Goal: Information Seeking & Learning: Check status

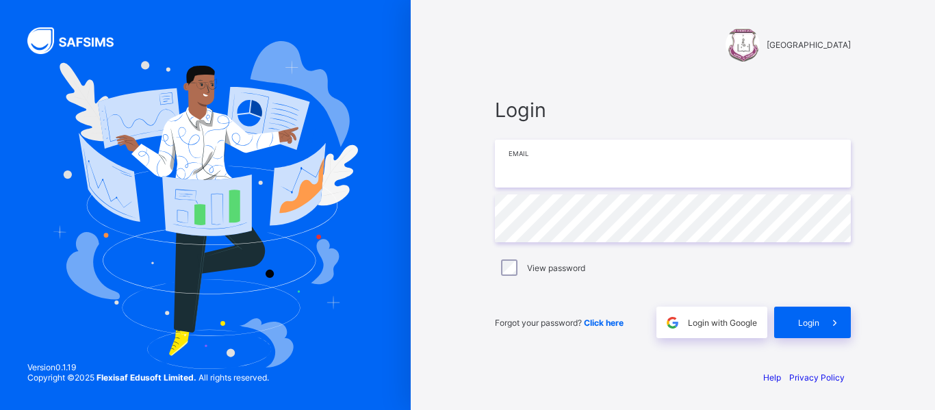
click at [570, 160] on input "email" at bounding box center [673, 164] width 356 height 48
type input "**********"
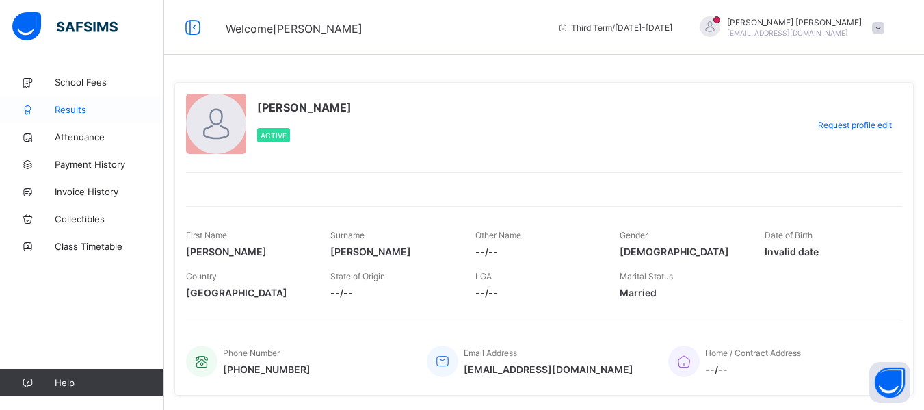
click at [79, 113] on span "Results" at bounding box center [109, 109] width 109 height 11
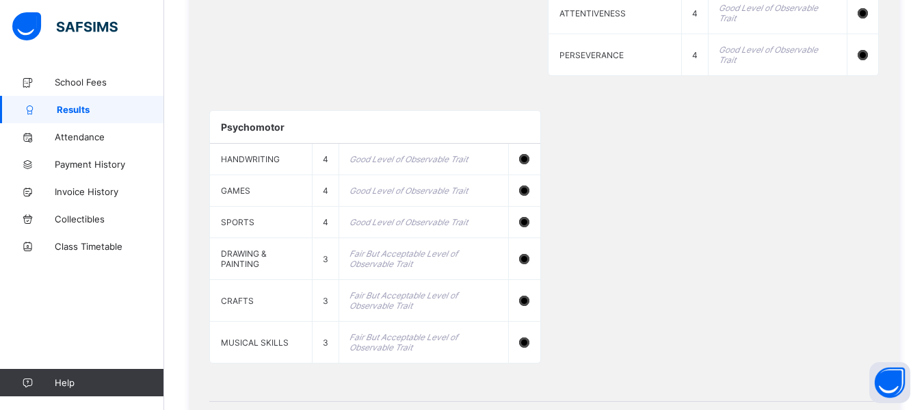
scroll to position [1626, 0]
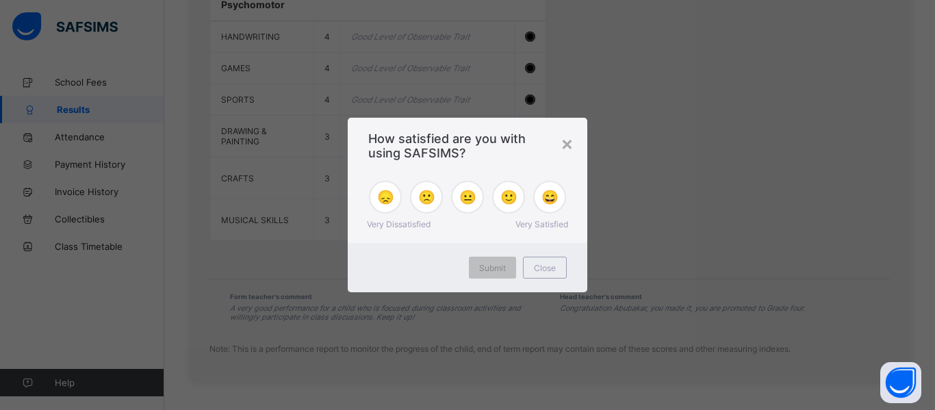
drag, startPoint x: 929, startPoint y: 76, endPoint x: 934, endPoint y: 399, distance: 323.0
click at [545, 271] on span "Close" at bounding box center [545, 268] width 22 height 10
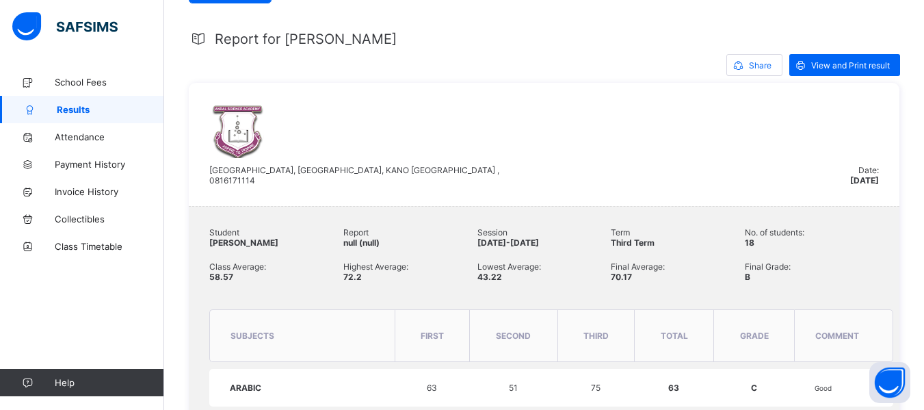
scroll to position [238, 0]
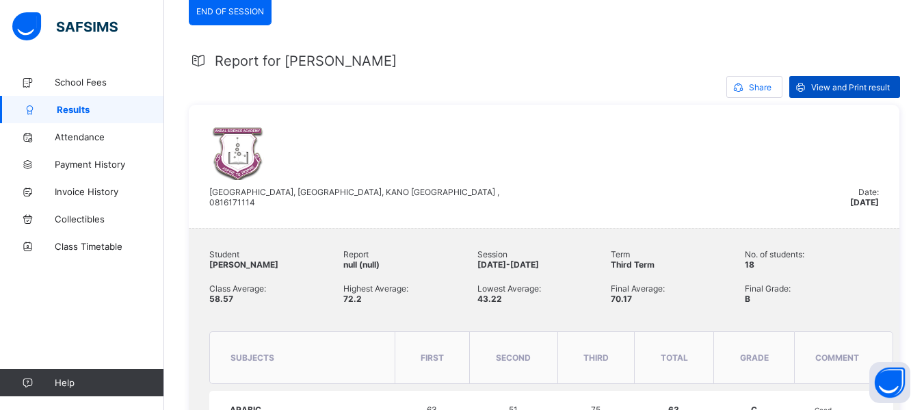
click at [861, 86] on span "View and Print result" at bounding box center [851, 87] width 79 height 10
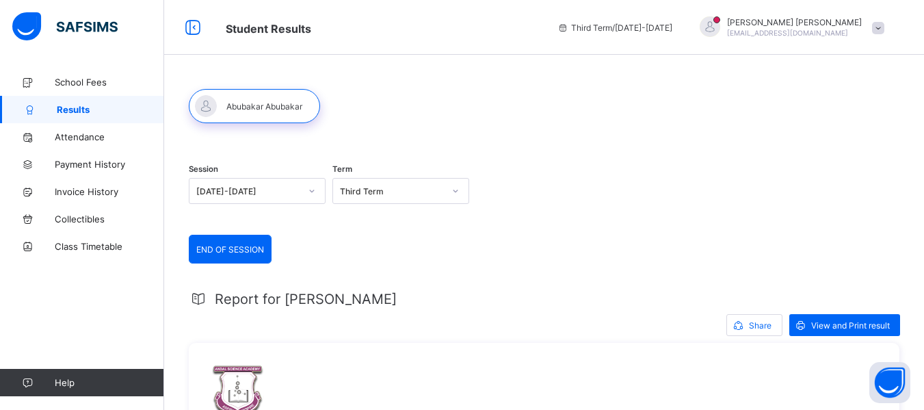
click at [885, 25] on span at bounding box center [878, 28] width 12 height 12
click at [497, 216] on div "Session 2024-2025 Term Third Term" at bounding box center [544, 193] width 711 height 84
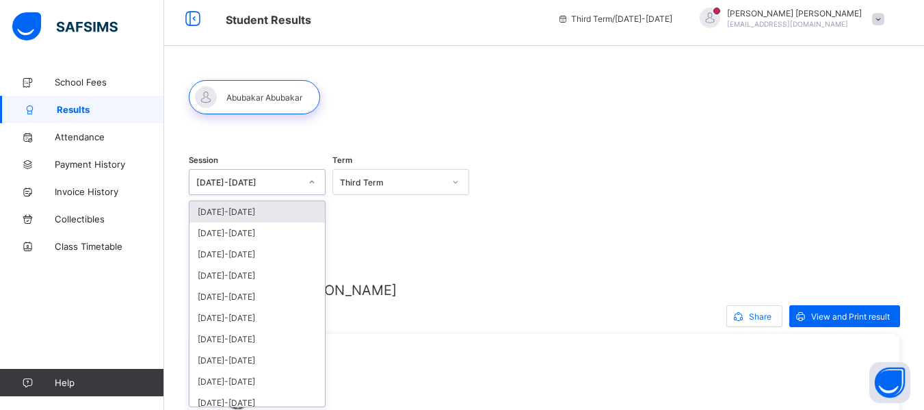
click at [322, 193] on div at bounding box center [312, 182] width 26 height 25
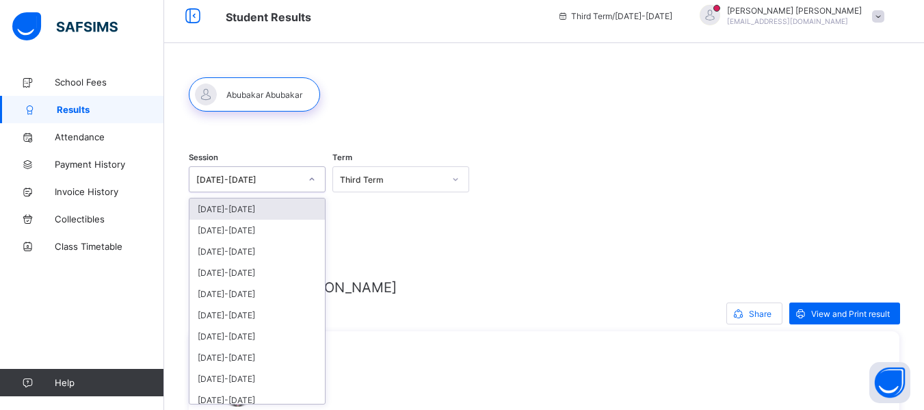
click at [231, 211] on div "2025-2026" at bounding box center [257, 208] width 135 height 21
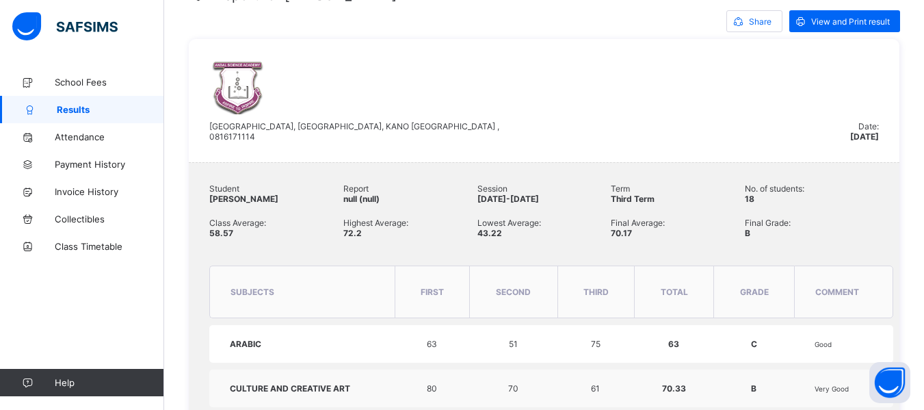
scroll to position [0, 0]
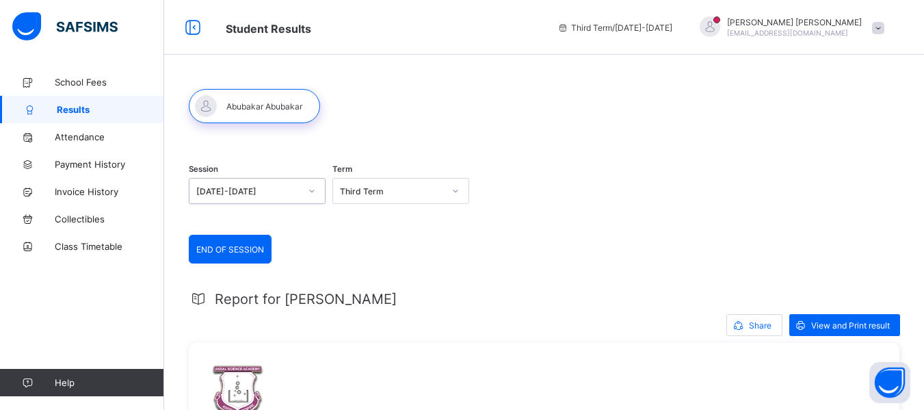
click at [847, 27] on div "Abubakar Abubakar abubakarabubakar@public.com" at bounding box center [794, 27] width 135 height 21
click at [842, 132] on span "Logout" at bounding box center [840, 135] width 90 height 16
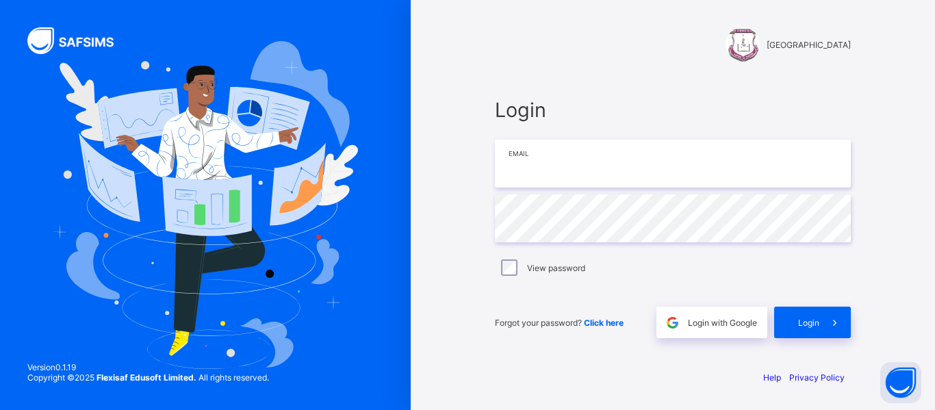
click at [710, 167] on input "email" at bounding box center [673, 164] width 356 height 48
type input "**********"
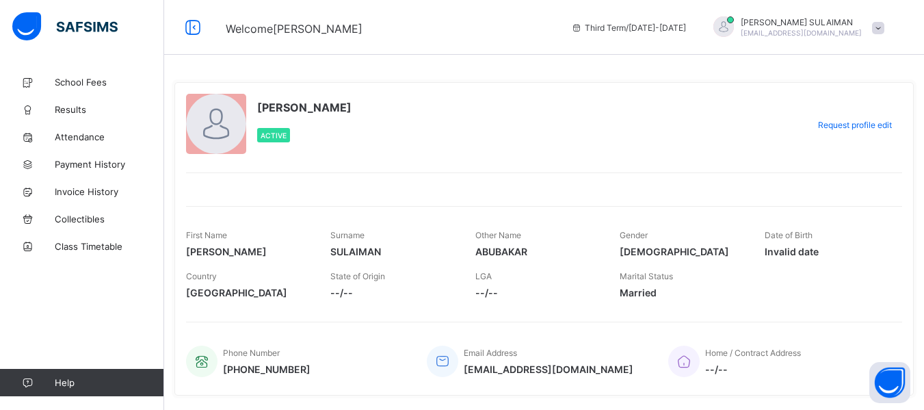
scroll to position [40, 0]
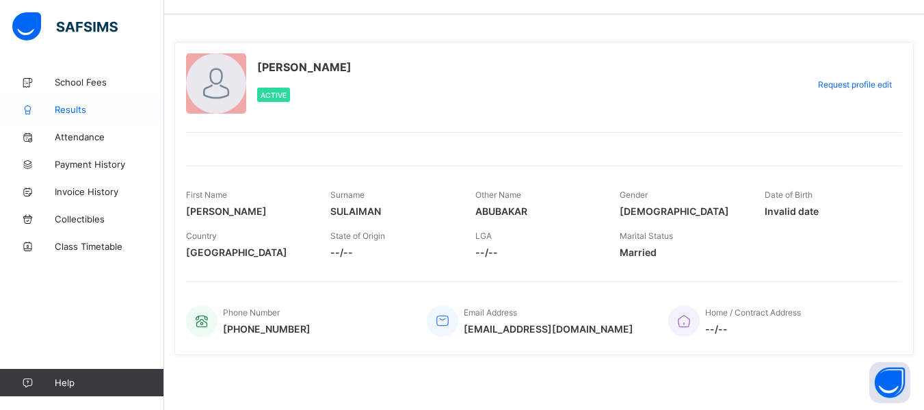
click at [70, 109] on span "Results" at bounding box center [109, 109] width 109 height 11
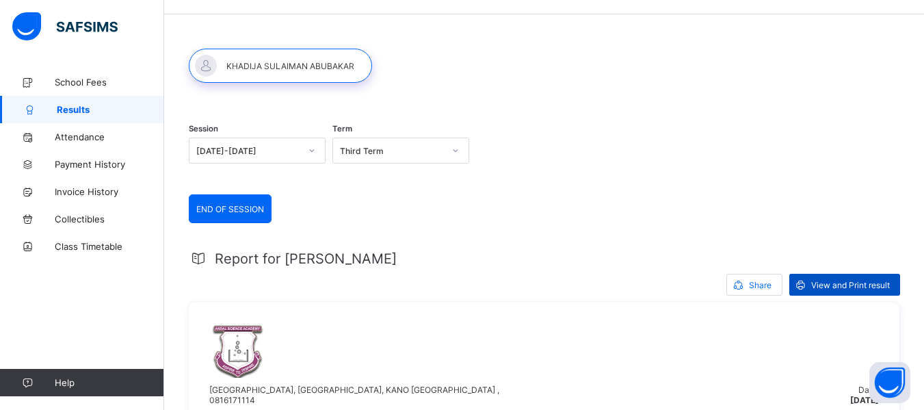
click at [868, 290] on div "View and Print result" at bounding box center [845, 285] width 111 height 22
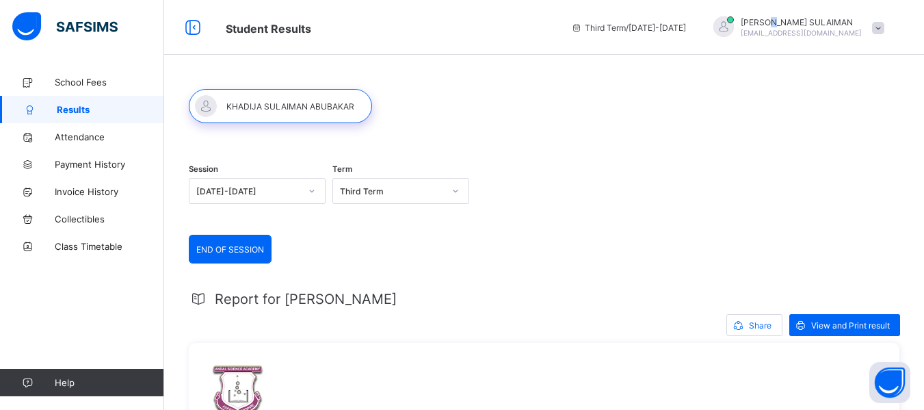
click at [808, 25] on span "KHADIJA SULAIMAN" at bounding box center [801, 22] width 121 height 10
click at [835, 140] on span "Logout" at bounding box center [840, 135] width 90 height 16
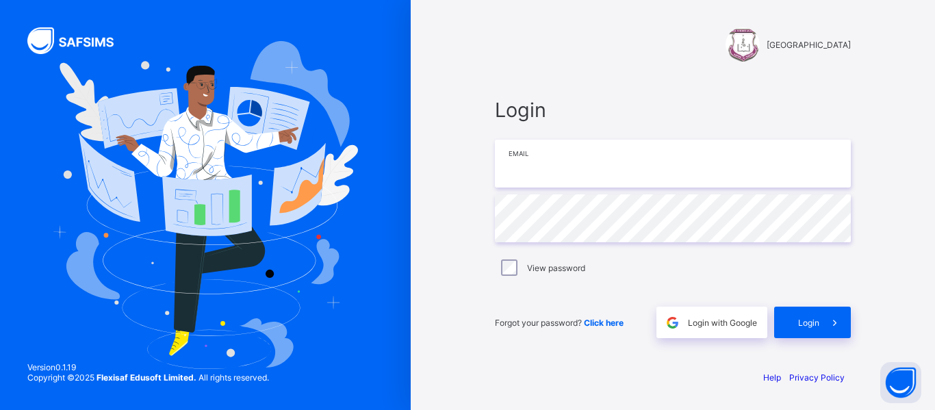
click at [649, 155] on input "email" at bounding box center [673, 164] width 356 height 48
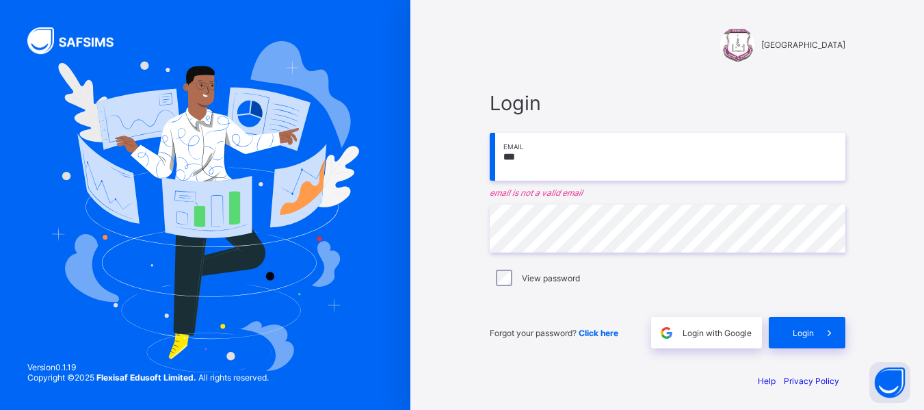
type input "**********"
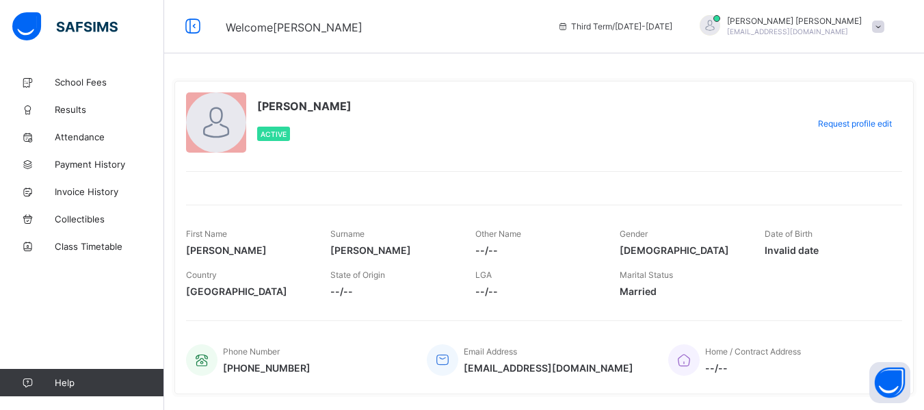
scroll to position [3, 0]
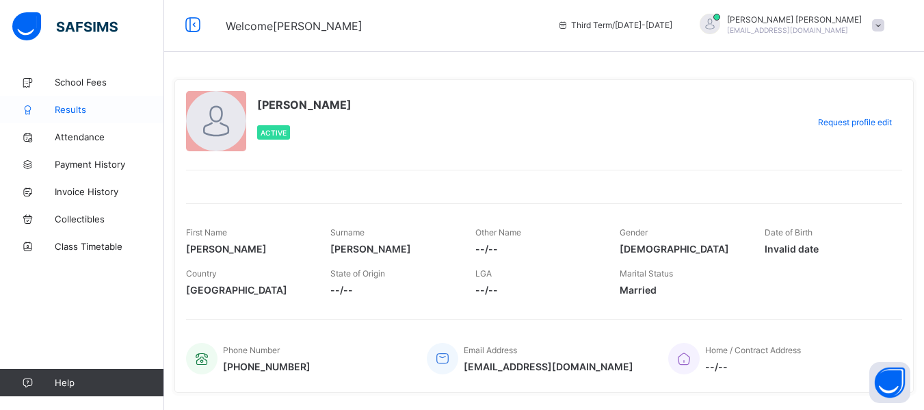
click at [89, 108] on span "Results" at bounding box center [109, 109] width 109 height 11
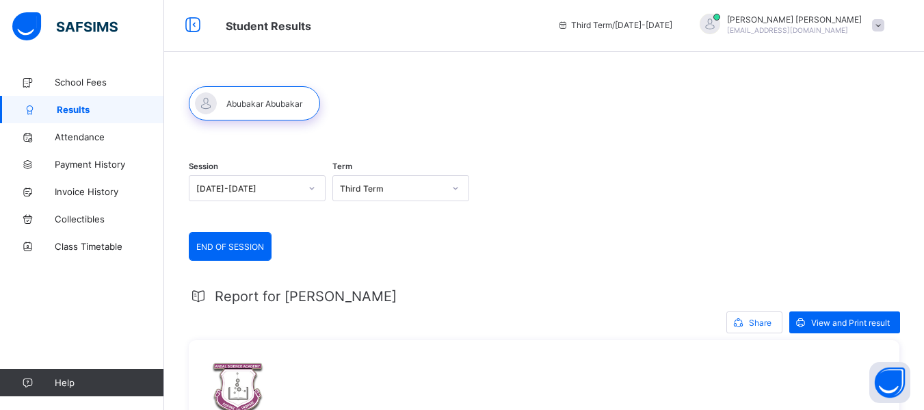
click at [419, 187] on div "Third Term" at bounding box center [392, 188] width 104 height 10
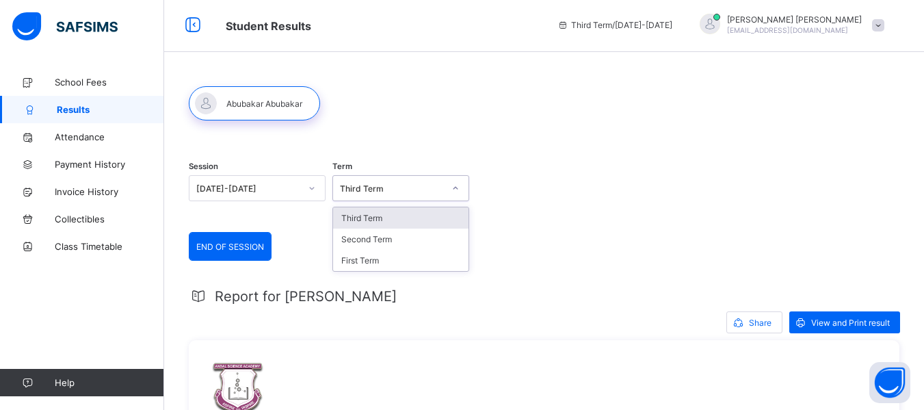
click at [367, 217] on div "Third Term" at bounding box center [400, 217] width 135 height 21
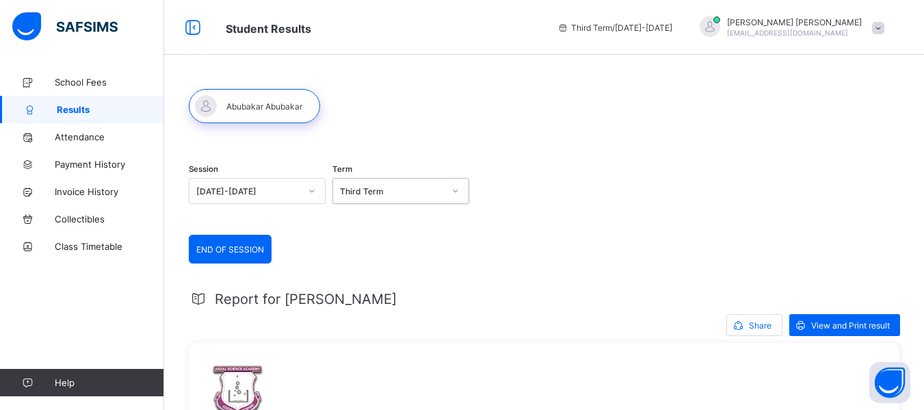
click at [847, 24] on span "Abubakar Abubakar" at bounding box center [794, 22] width 135 height 10
click at [838, 131] on span "Logout" at bounding box center [840, 135] width 90 height 16
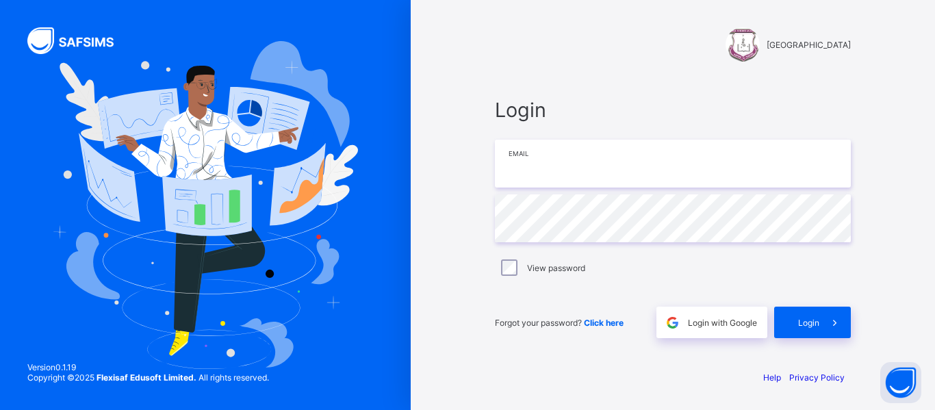
click at [551, 166] on input "email" at bounding box center [673, 164] width 356 height 48
click at [596, 164] on input "**********" at bounding box center [673, 164] width 356 height 48
type input "**********"
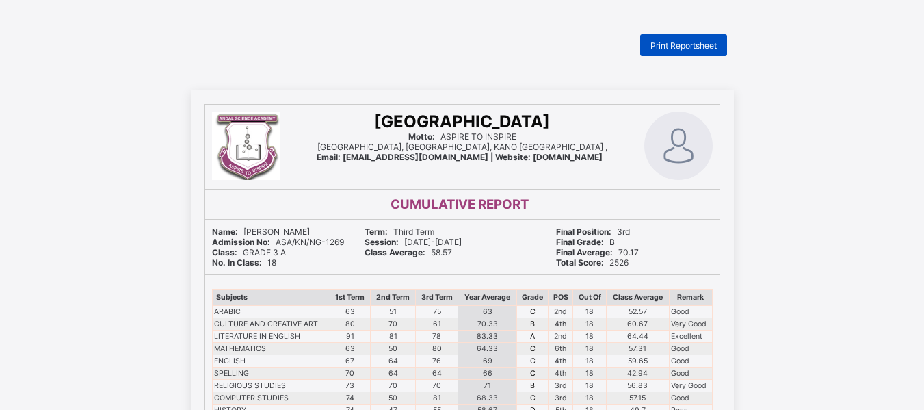
click at [688, 47] on span "Print Reportsheet" at bounding box center [684, 45] width 66 height 10
click at [718, 365] on div "Subjects 1st Term 2nd Term 3rd Term Year Average Grade POS Out Of Class Average…" at bounding box center [462, 371] width 515 height 192
click at [690, 52] on div "Print Reportsheet" at bounding box center [683, 45] width 87 height 22
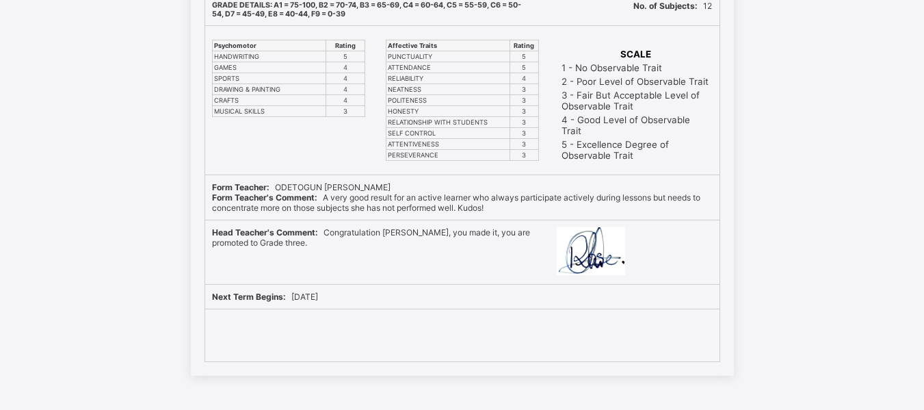
scroll to position [350, 0]
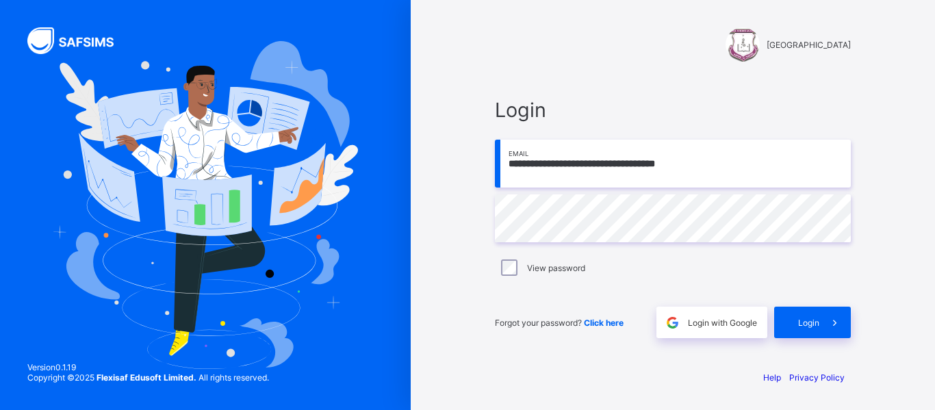
type input "**********"
click at [596, 165] on input "**********" at bounding box center [673, 164] width 356 height 48
type input "**********"
click at [808, 317] on span "Login" at bounding box center [808, 322] width 21 height 10
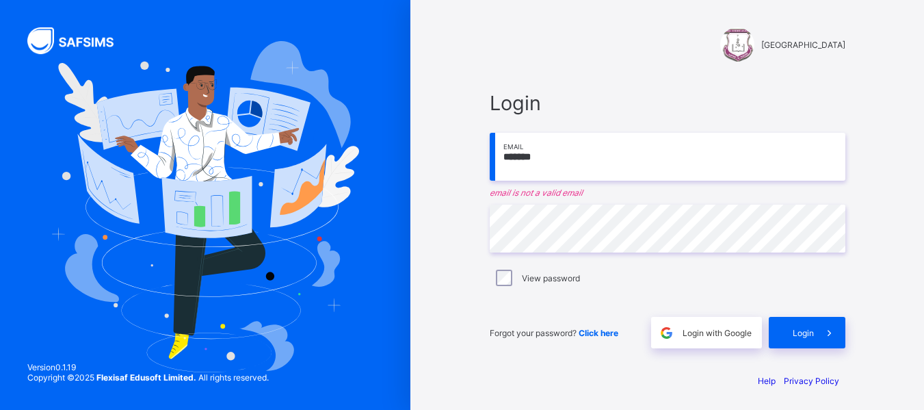
type input "**********"
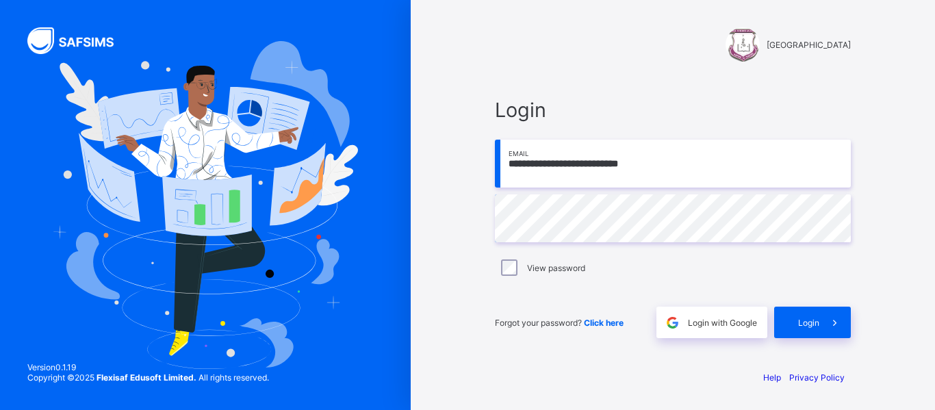
click at [500, 262] on div "View password" at bounding box center [672, 267] width 349 height 16
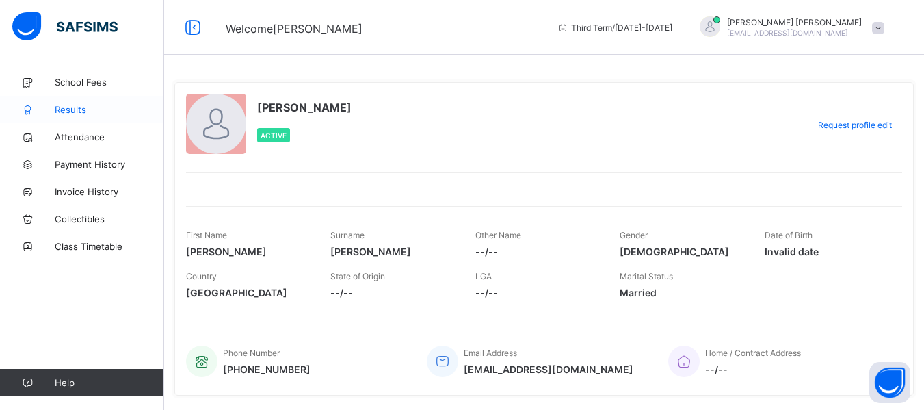
click at [68, 113] on span "Results" at bounding box center [109, 109] width 109 height 11
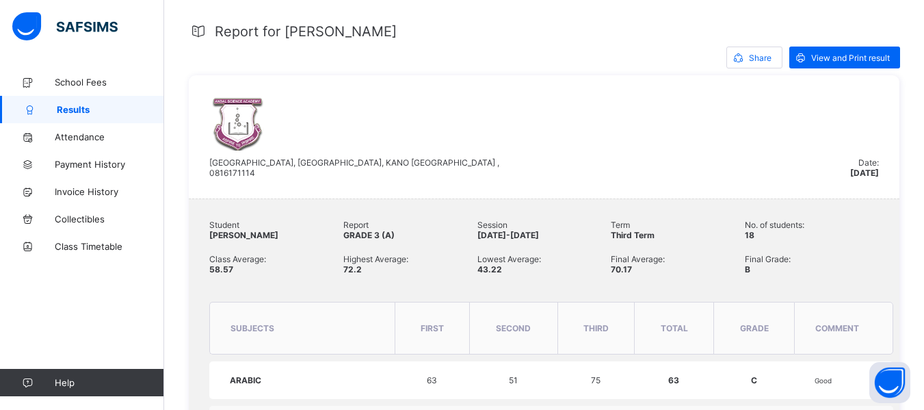
scroll to position [271, 0]
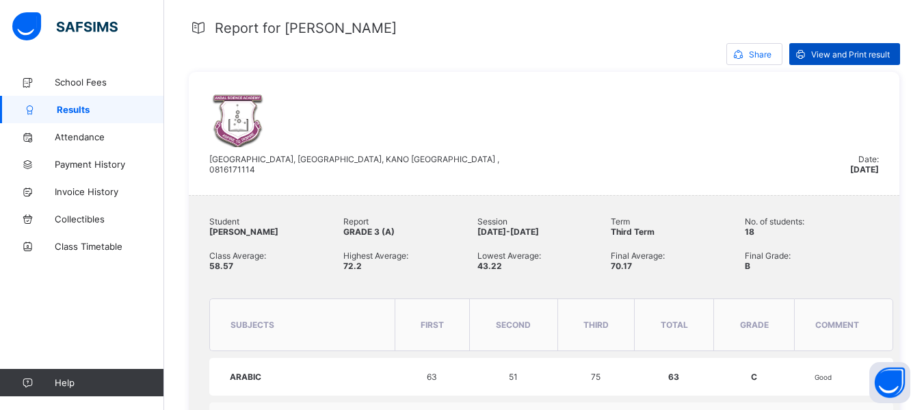
click at [866, 51] on span "View and Print result" at bounding box center [851, 54] width 79 height 10
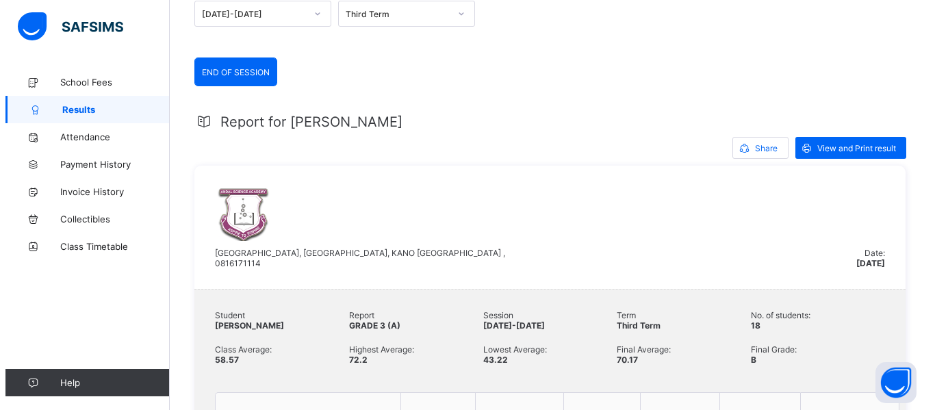
scroll to position [0, 0]
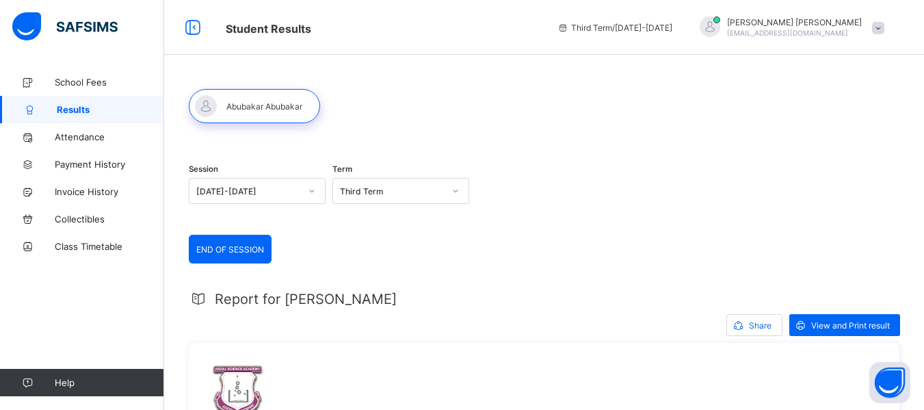
click at [885, 23] on span at bounding box center [878, 28] width 12 height 12
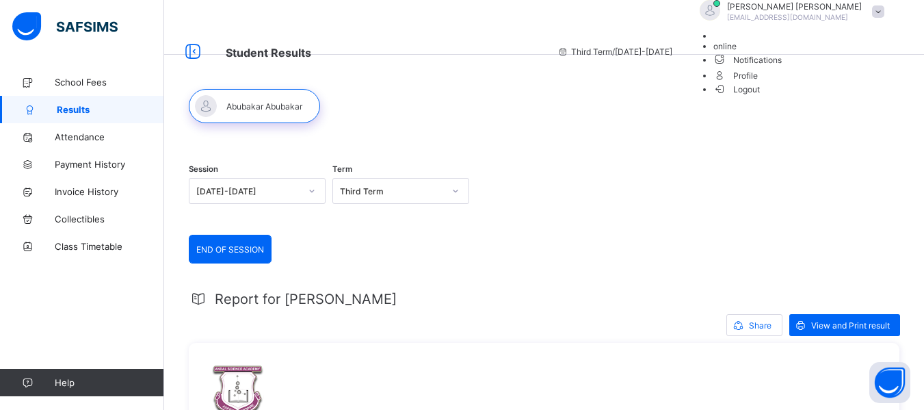
click at [761, 96] on span "Logout" at bounding box center [737, 89] width 47 height 14
